Goal: Task Accomplishment & Management: Complete application form

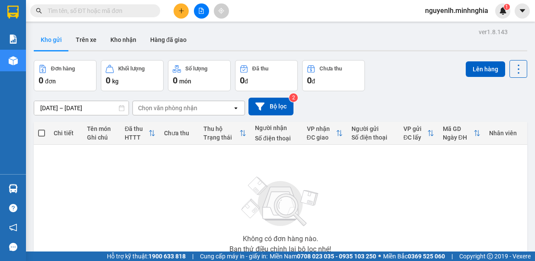
click at [184, 13] on button at bounding box center [181, 10] width 15 height 15
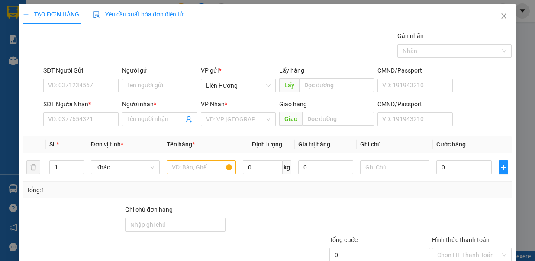
click at [176, 153] on div "TẠO ĐƠN HÀNG Yêu cầu xuất hóa đơn điện tử Transit Pickup Surcharge Ids Transit …" at bounding box center [267, 130] width 535 height 261
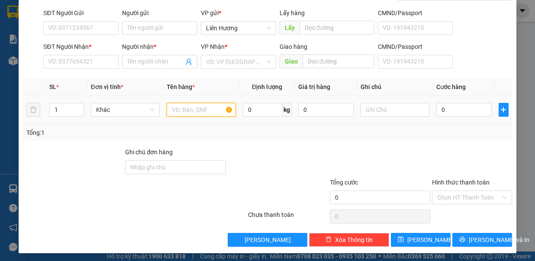
click at [193, 106] on input "text" at bounding box center [201, 110] width 69 height 14
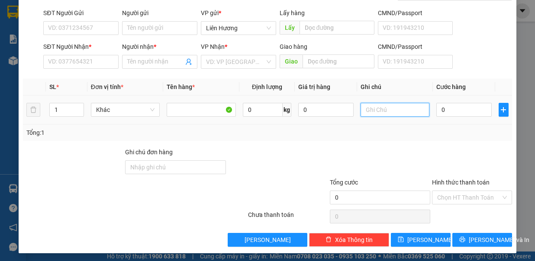
click at [384, 104] on input "text" at bounding box center [395, 110] width 69 height 14
type input "1 TH XỐP"
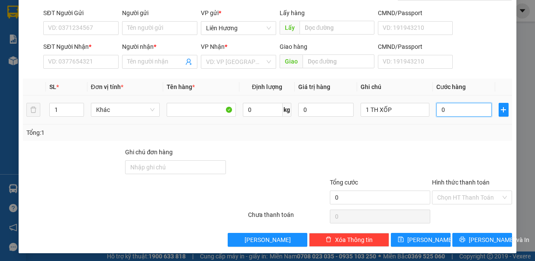
type input "9"
type input "90"
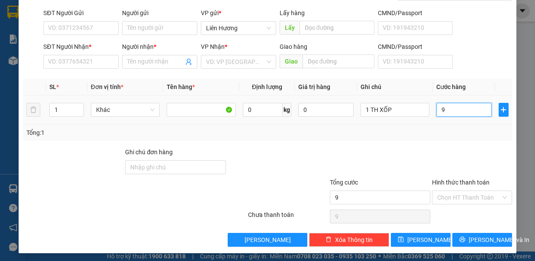
type input "90"
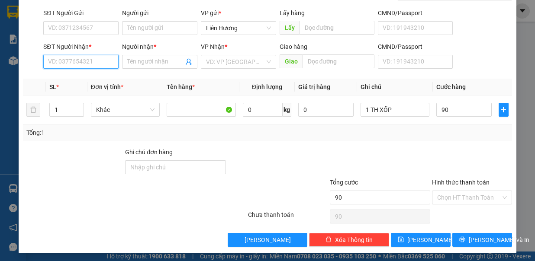
type input "90.000"
click at [102, 58] on input "SĐT Người Nhận *" at bounding box center [80, 62] width 75 height 14
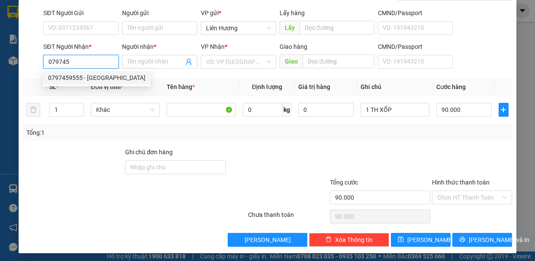
click at [76, 79] on div "0797459555 - HÀ" at bounding box center [96, 78] width 97 height 10
type input "0797459555"
type input "HÀ"
type input "NGÃ 3 BẢO ĐỊNH"
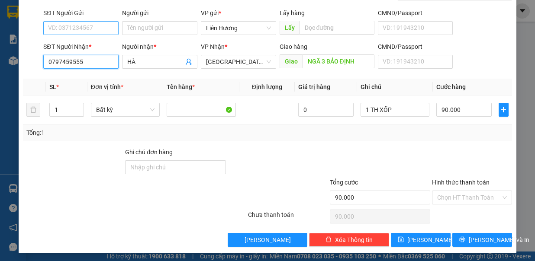
type input "0797459555"
click at [92, 24] on input "SĐT Người Gửi" at bounding box center [80, 28] width 75 height 14
click at [65, 59] on div "0931249073" at bounding box center [80, 59] width 64 height 10
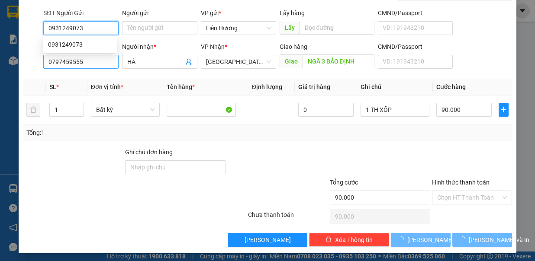
type input "0931249073"
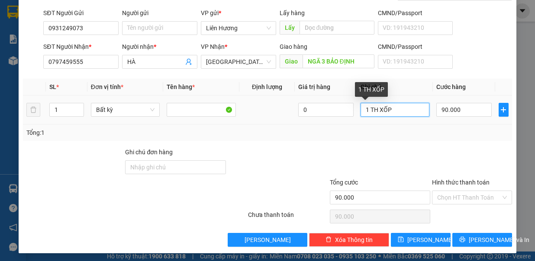
click at [390, 106] on input "1 TH XỐP" at bounding box center [395, 110] width 69 height 14
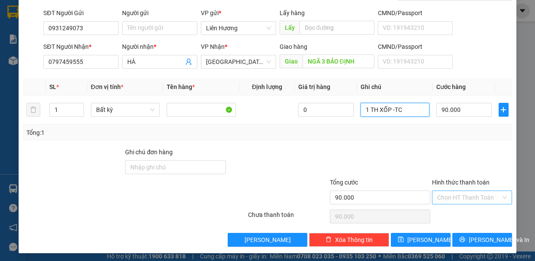
type input "1 TH XỐP -TC"
click at [461, 193] on input "Hình thức thanh toán" at bounding box center [469, 197] width 64 height 13
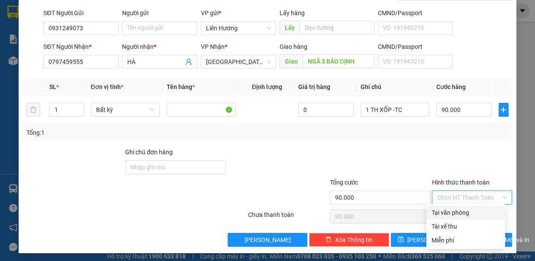
click at [466, 209] on div "Tại văn phòng" at bounding box center [466, 213] width 68 height 10
type input "0"
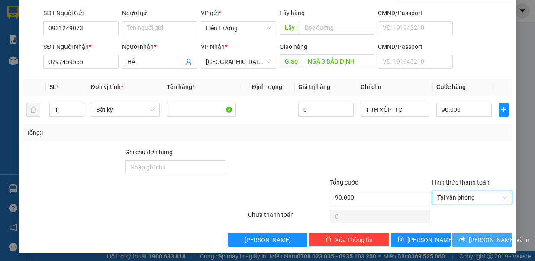
click at [474, 238] on span "Lưu và In" at bounding box center [499, 240] width 61 height 10
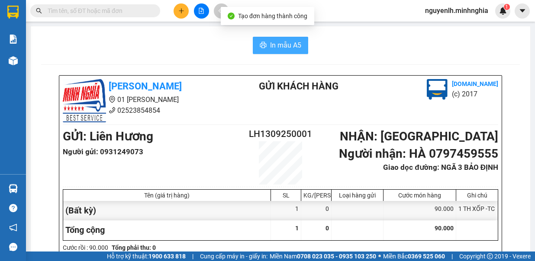
click at [272, 45] on span "In mẫu A5" at bounding box center [285, 45] width 31 height 11
click at [276, 41] on span "In mẫu A5" at bounding box center [285, 45] width 31 height 11
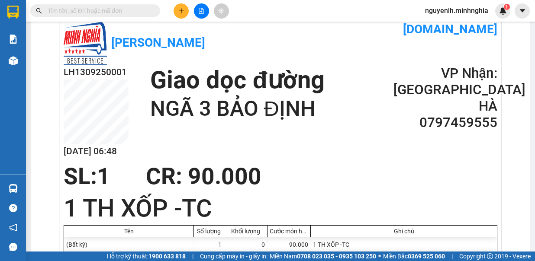
scroll to position [130, 0]
